Goal: Information Seeking & Learning: Learn about a topic

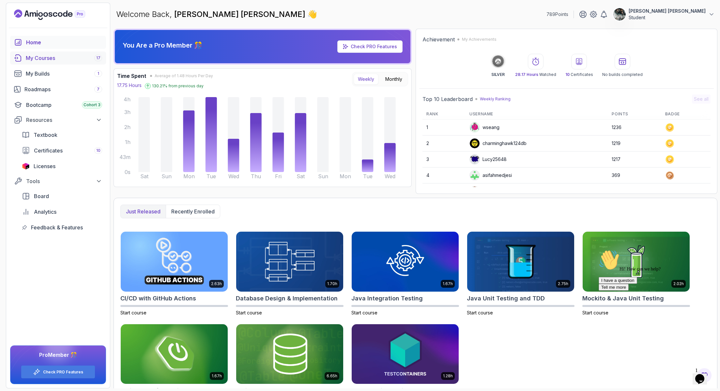
click at [55, 60] on div "My Courses 17" at bounding box center [64, 58] width 76 height 8
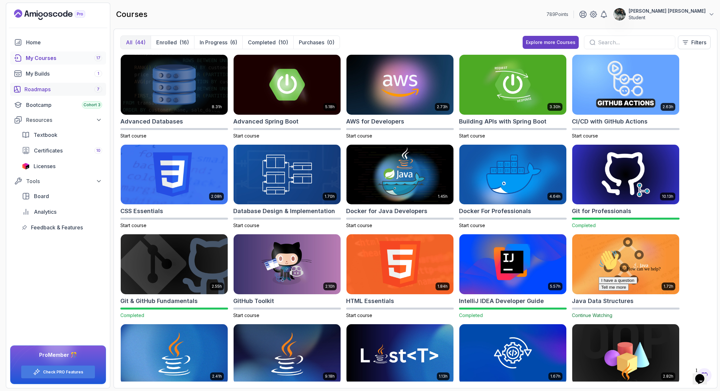
click at [54, 94] on link "Roadmaps 7" at bounding box center [58, 89] width 96 height 13
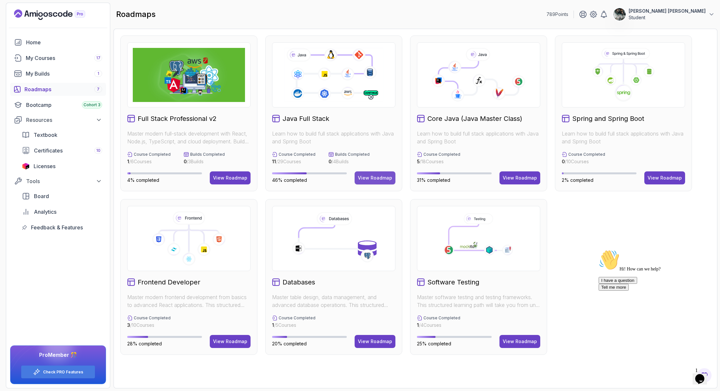
click at [368, 179] on div "View Roadmap" at bounding box center [375, 178] width 34 height 7
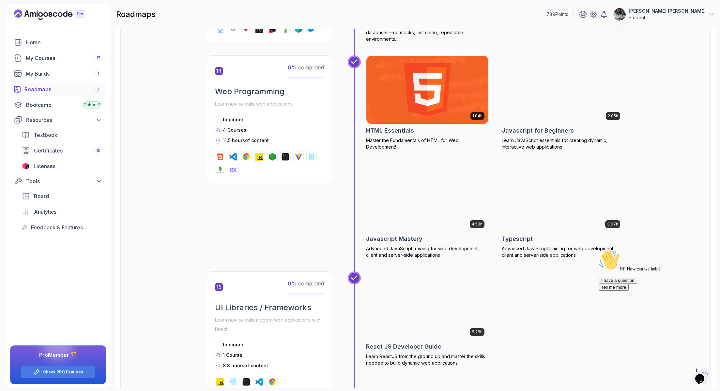
scroll to position [2226, 0]
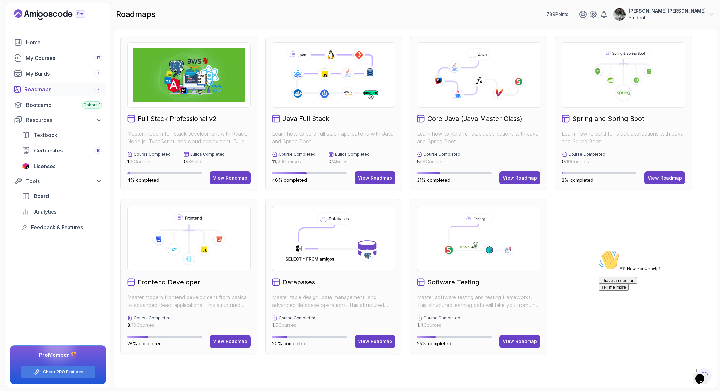
click at [499, 108] on div "Core Java (Java Master Class) Learn how to build full stack applications with J…" at bounding box center [478, 114] width 137 height 156
click at [517, 176] on div "View Roadmap" at bounding box center [520, 178] width 34 height 7
click at [388, 342] on div "View Roadmap" at bounding box center [375, 341] width 34 height 7
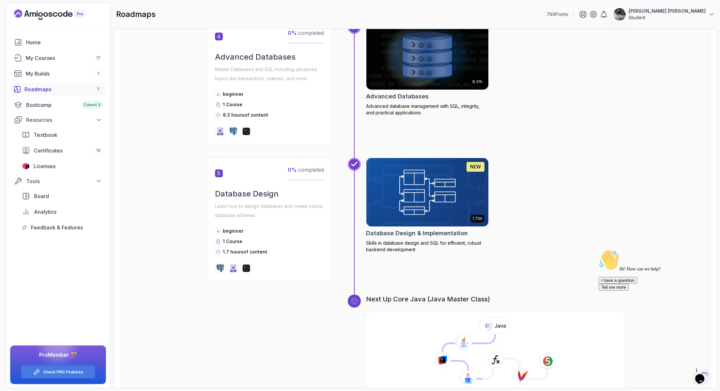
scroll to position [631, 0]
